Goal: Information Seeking & Learning: Learn about a topic

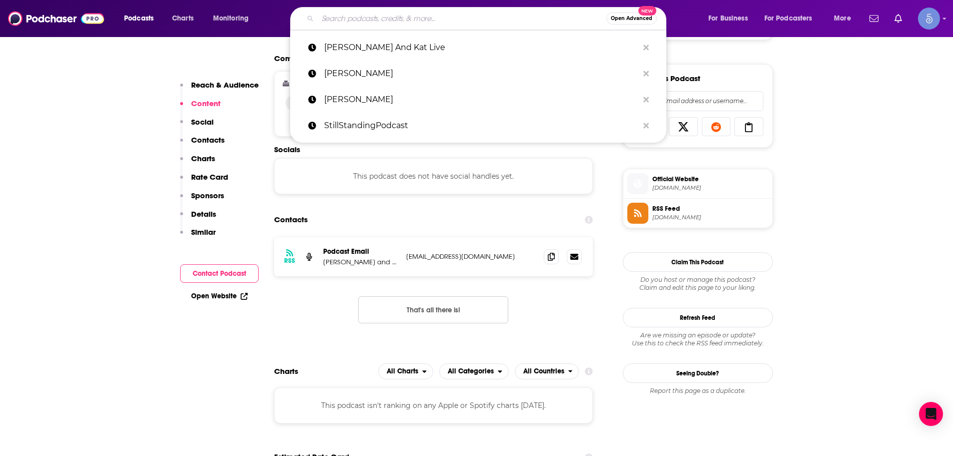
type input "Heal Here: A Podcast for Lightworkers, Healers, & Spiritual Seekers"
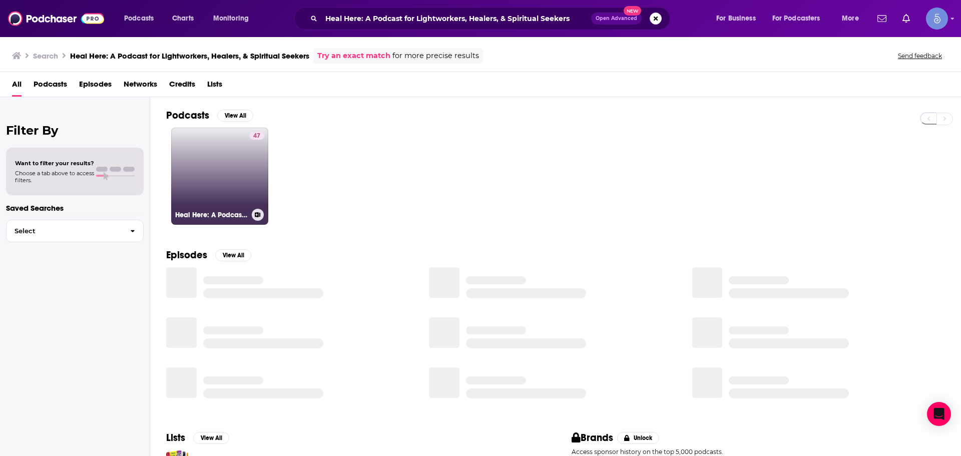
click at [196, 177] on link "47 Heal Here: A Podcast for Lightworkers, Healers, & Spiritual Seekers" at bounding box center [219, 176] width 97 height 97
